Goal: Check status

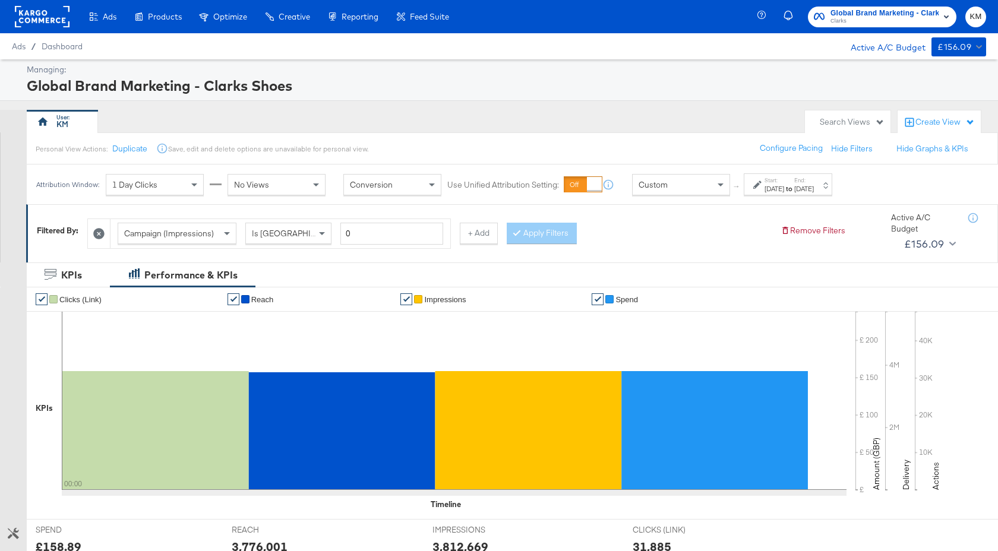
click at [794, 187] on strong "to" at bounding box center [789, 188] width 10 height 9
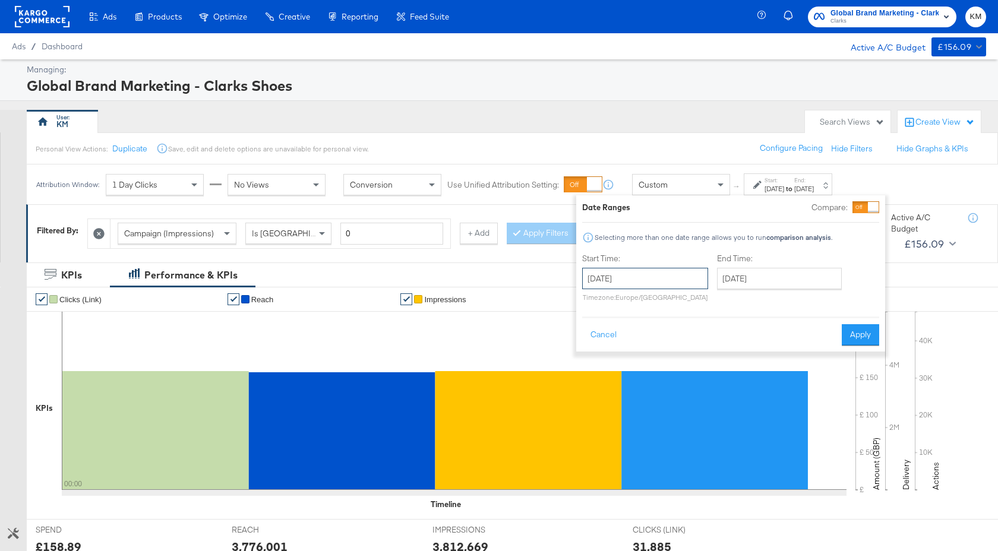
click at [689, 276] on input "[DATE]" at bounding box center [645, 278] width 126 height 21
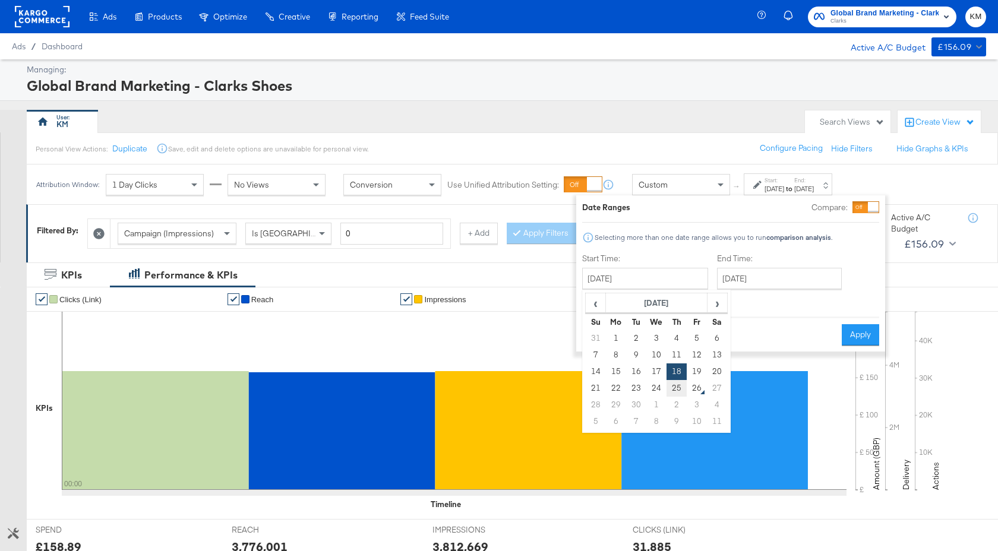
click at [682, 384] on td "25" at bounding box center [676, 388] width 20 height 17
type input "[DATE]"
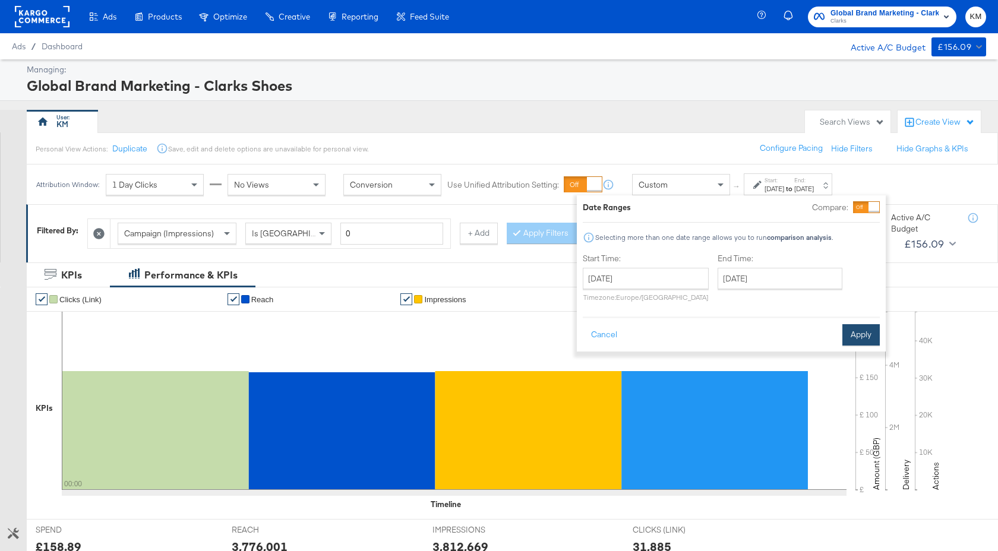
click at [859, 333] on button "Apply" at bounding box center [860, 334] width 37 height 21
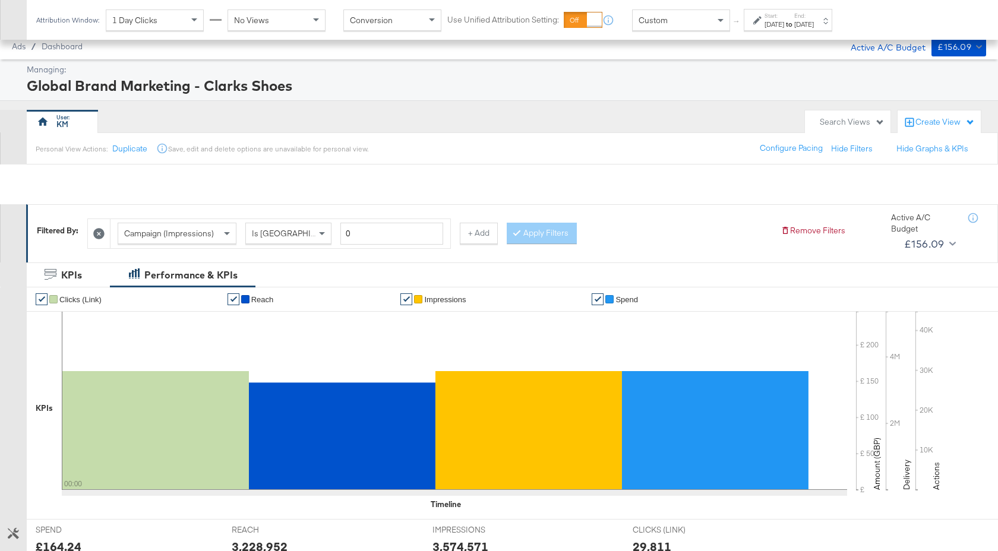
scroll to position [306, 0]
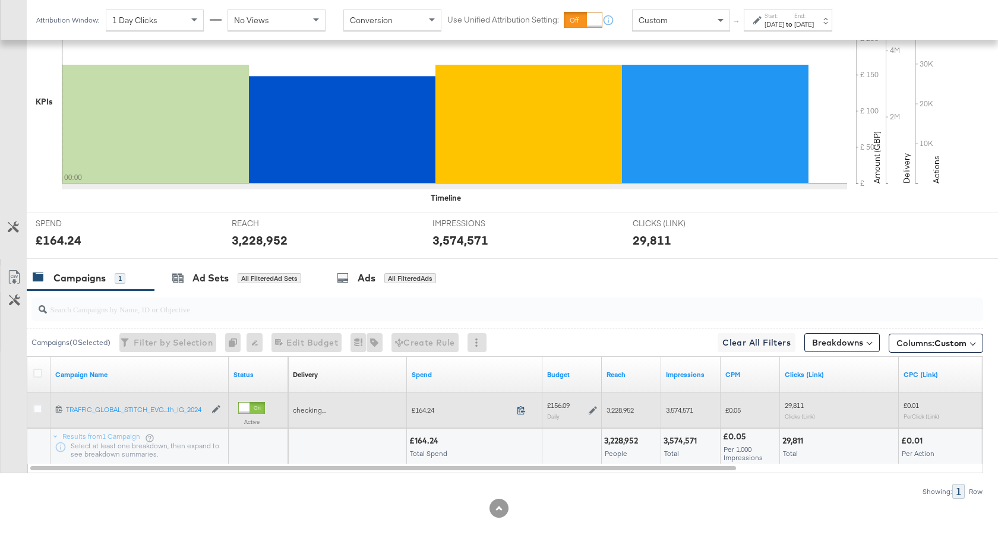
click at [519, 412] on icon at bounding box center [521, 410] width 9 height 9
drag, startPoint x: 636, startPoint y: 410, endPoint x: 602, endPoint y: 410, distance: 34.5
click at [602, 410] on div "3,228,952" at bounding box center [631, 410] width 59 height 19
copy span "3,228,952"
drag, startPoint x: 694, startPoint y: 410, endPoint x: 664, endPoint y: 410, distance: 29.7
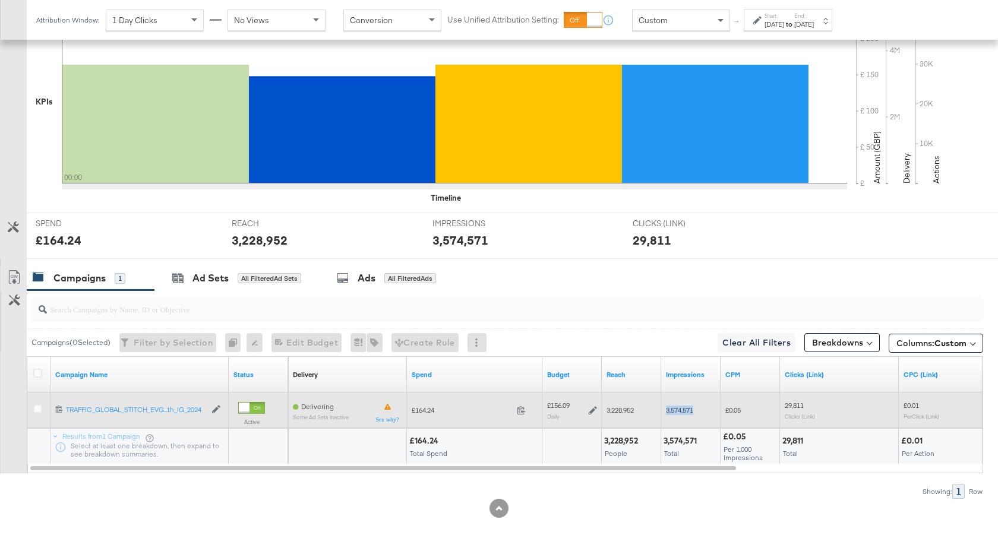
click at [664, 410] on div "3,574,571" at bounding box center [690, 410] width 59 height 19
copy span "3,574,571"
drag, startPoint x: 807, startPoint y: 406, endPoint x: 782, endPoint y: 406, distance: 24.9
click at [782, 406] on div "29,811 Clicks (Link)" at bounding box center [839, 410] width 119 height 28
copy span "29,811"
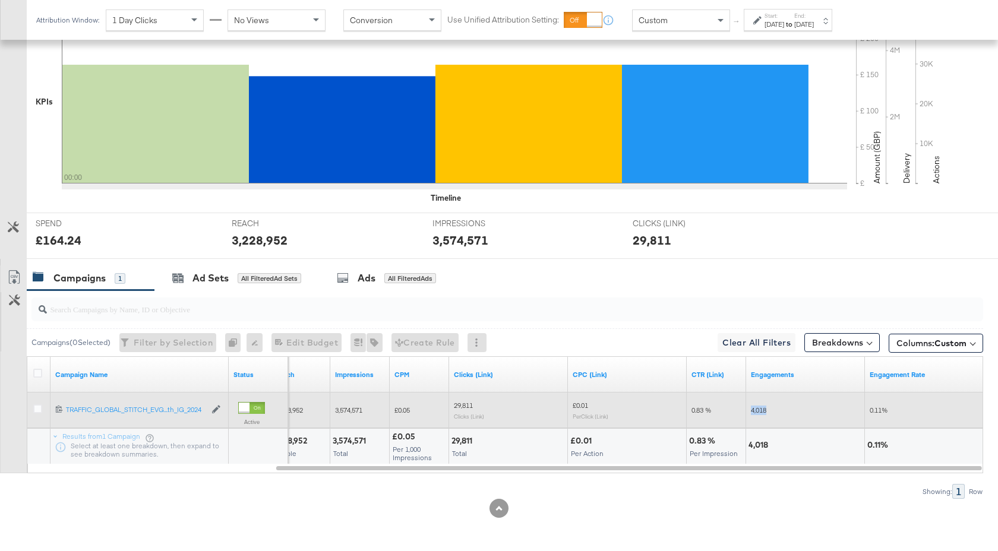
drag, startPoint x: 768, startPoint y: 412, endPoint x: 750, endPoint y: 412, distance: 18.4
click at [750, 412] on div "4,018" at bounding box center [805, 410] width 119 height 19
copy span "4,018"
